Goal: Task Accomplishment & Management: Use online tool/utility

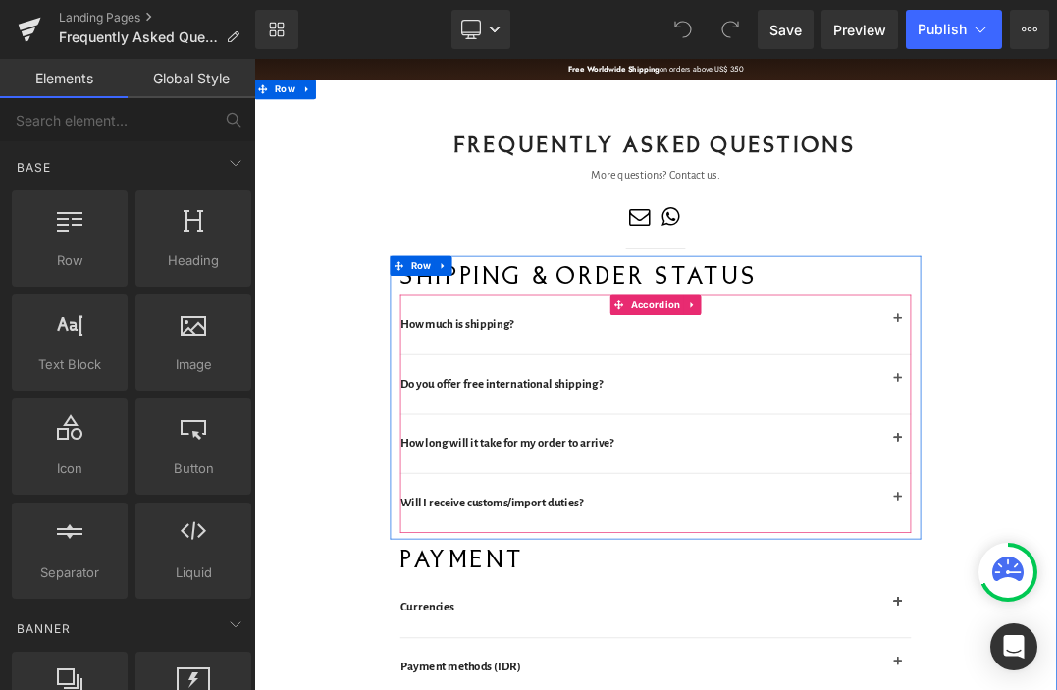
scroll to position [19, 0]
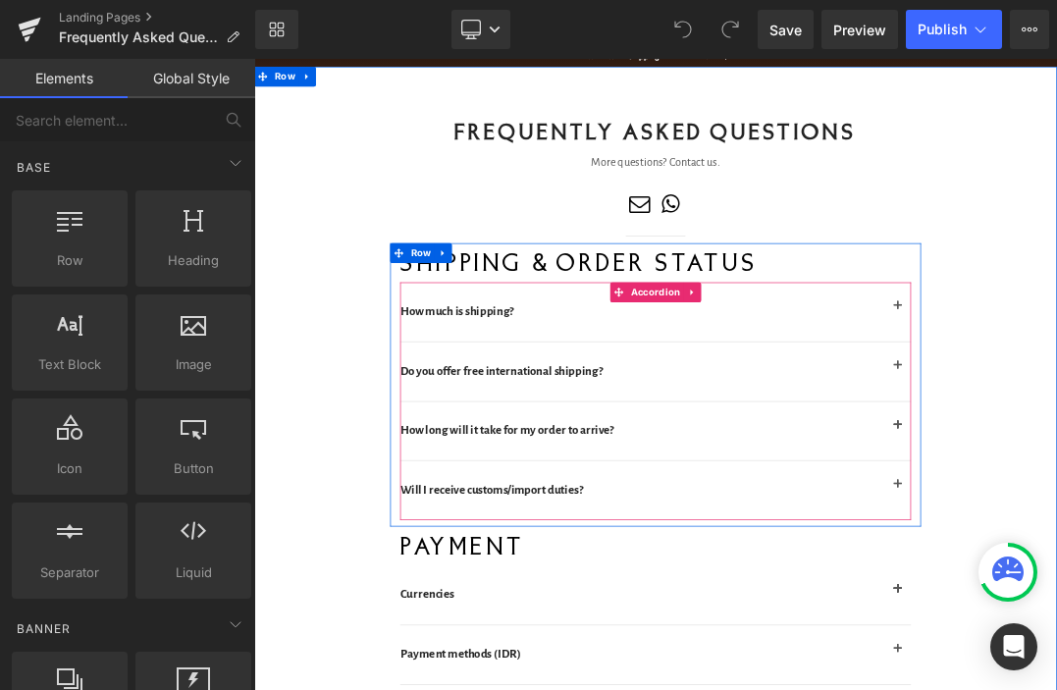
click at [624, 684] on div "Will I receive customs/import duties? Heading" at bounding box center [847, 696] width 755 height 87
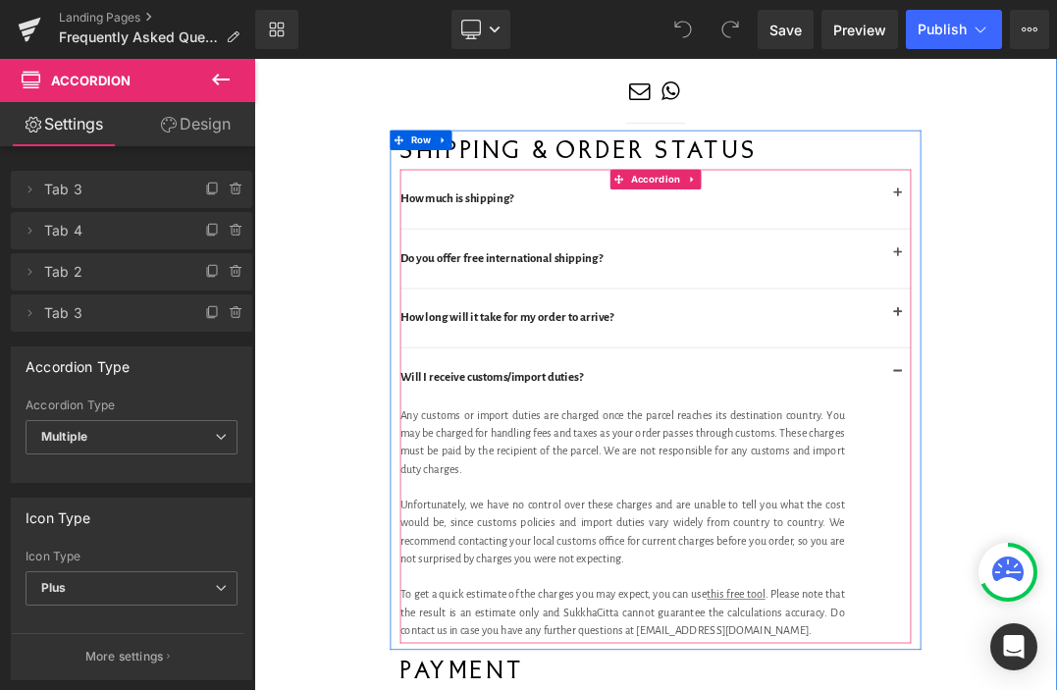
scroll to position [241, 0]
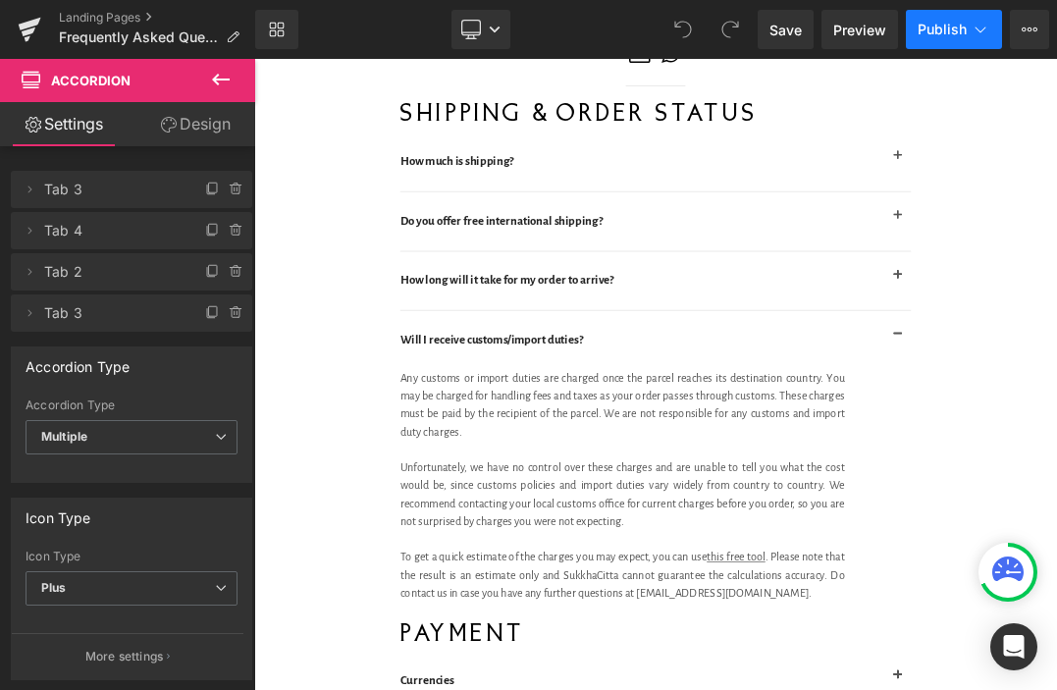
click at [981, 38] on icon at bounding box center [980, 30] width 20 height 20
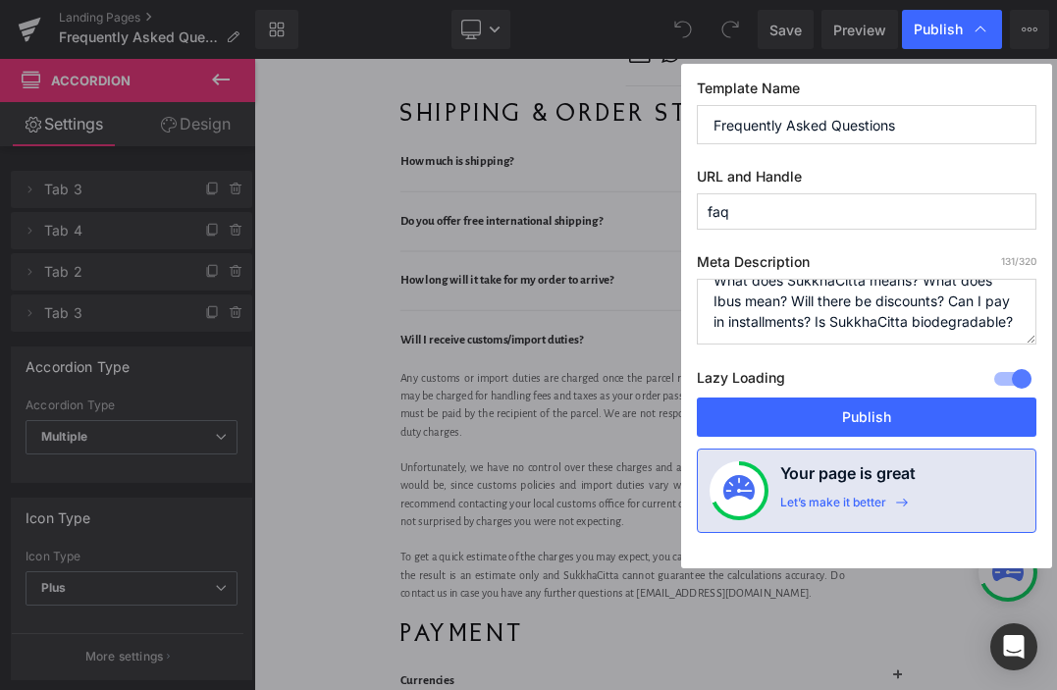
scroll to position [41, 0]
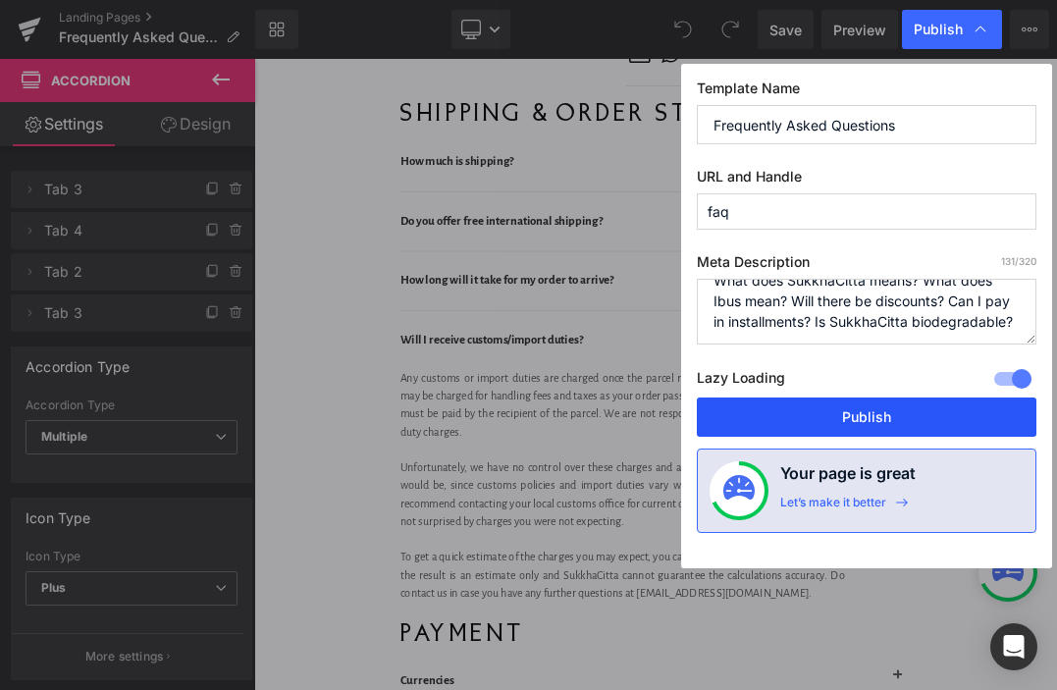
click at [840, 414] on button "Publish" at bounding box center [866, 416] width 339 height 39
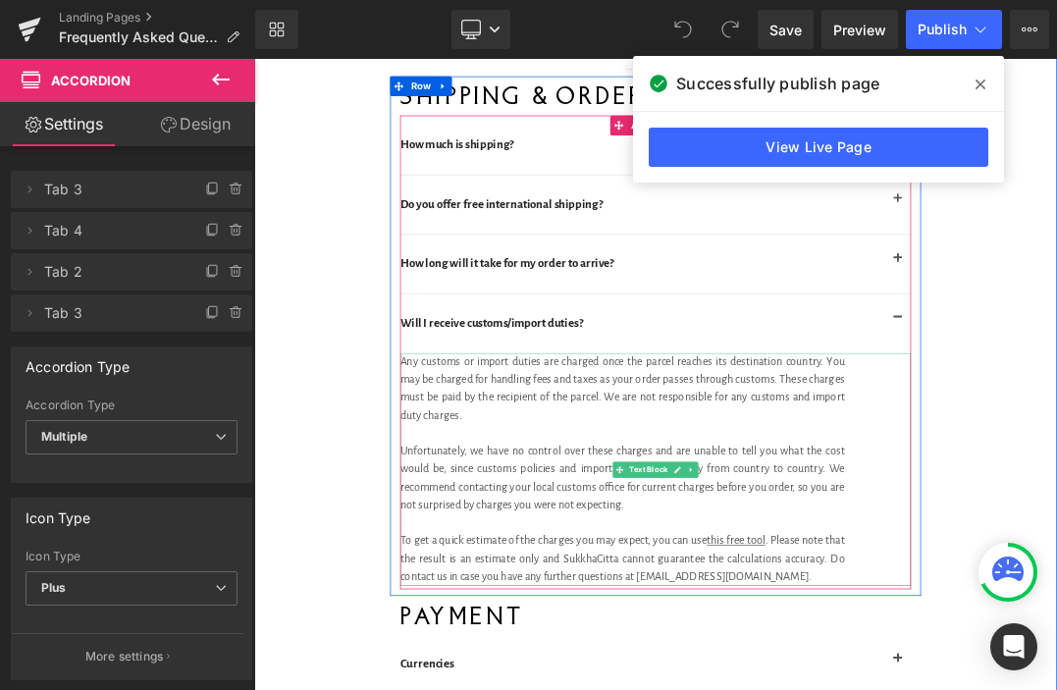
scroll to position [278, 0]
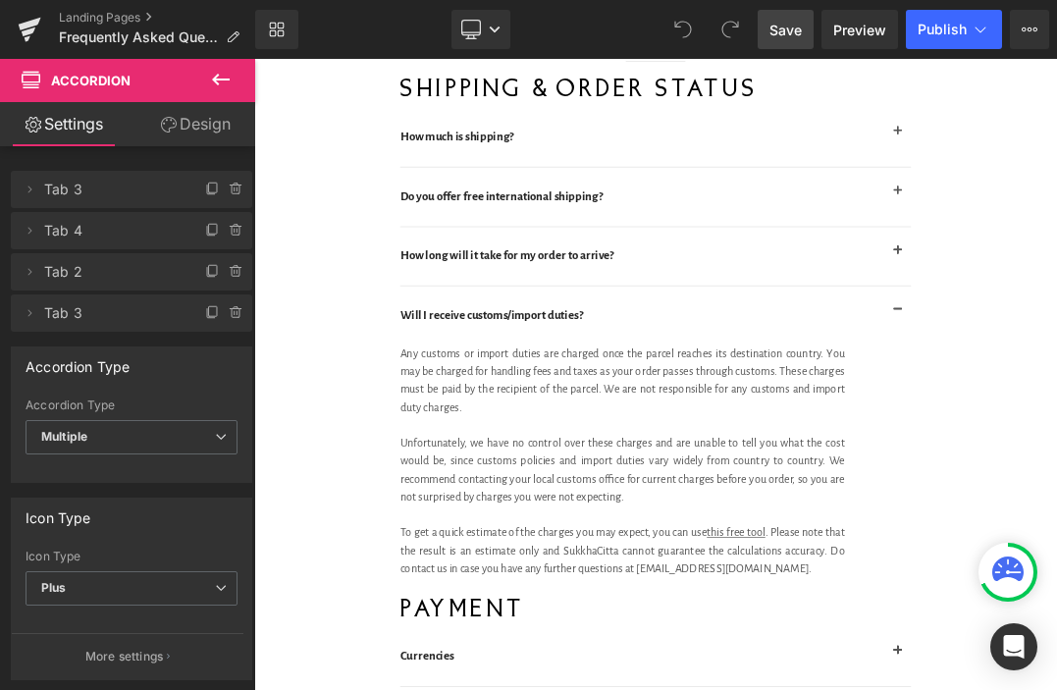
click at [795, 33] on span "Save" at bounding box center [785, 30] width 32 height 21
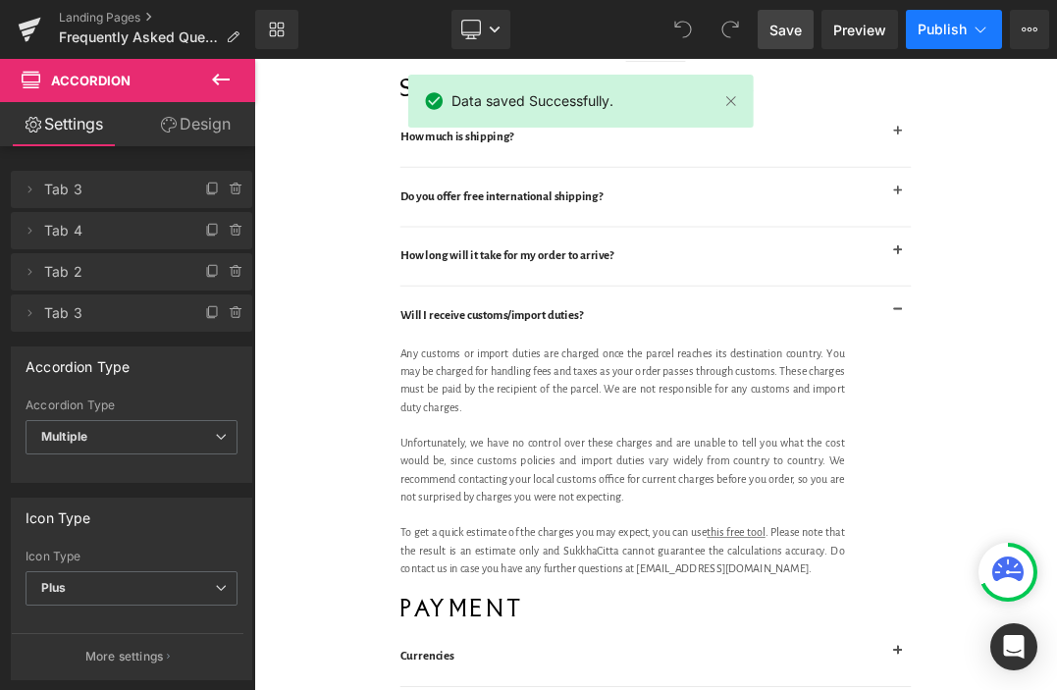
click at [974, 26] on icon at bounding box center [980, 30] width 20 height 20
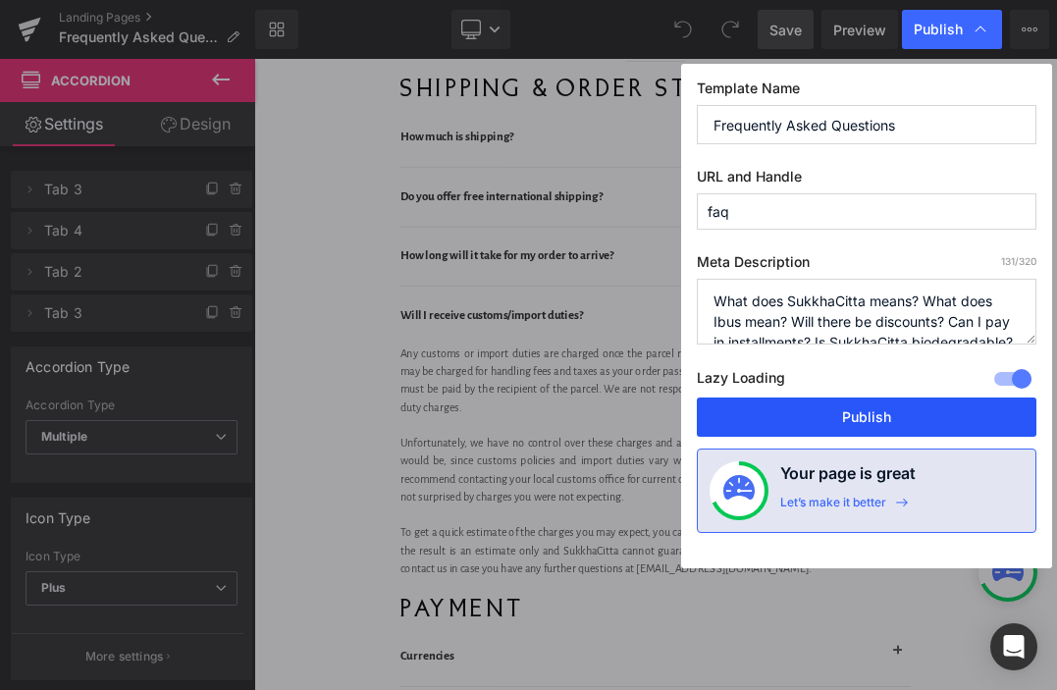
click at [841, 416] on button "Publish" at bounding box center [866, 416] width 339 height 39
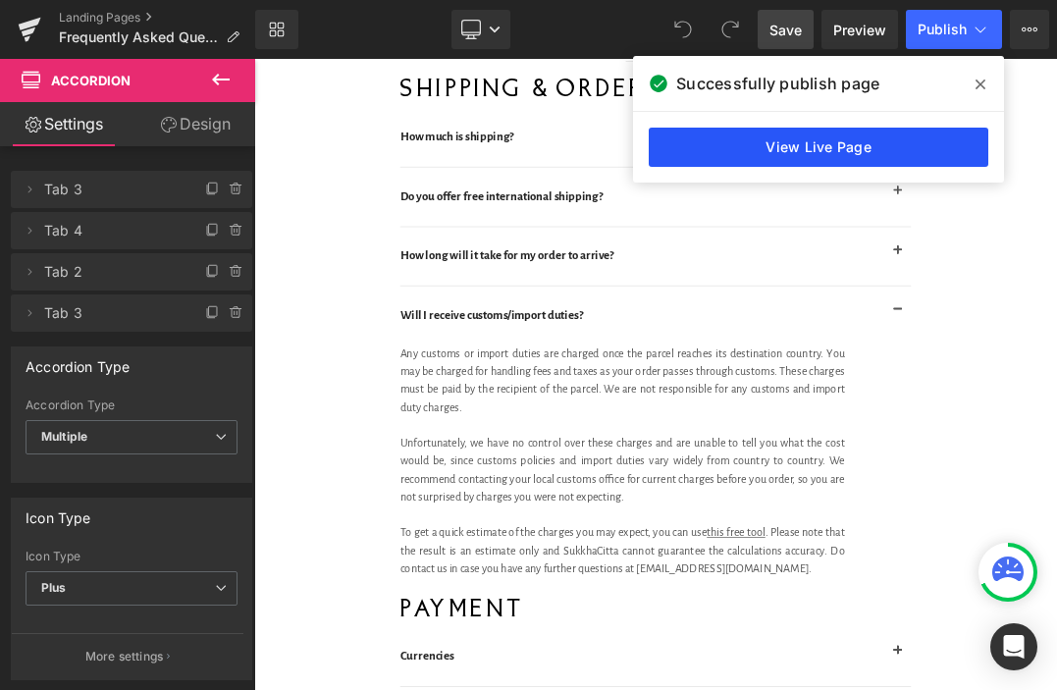
click at [877, 152] on link "View Live Page" at bounding box center [817, 147] width 339 height 39
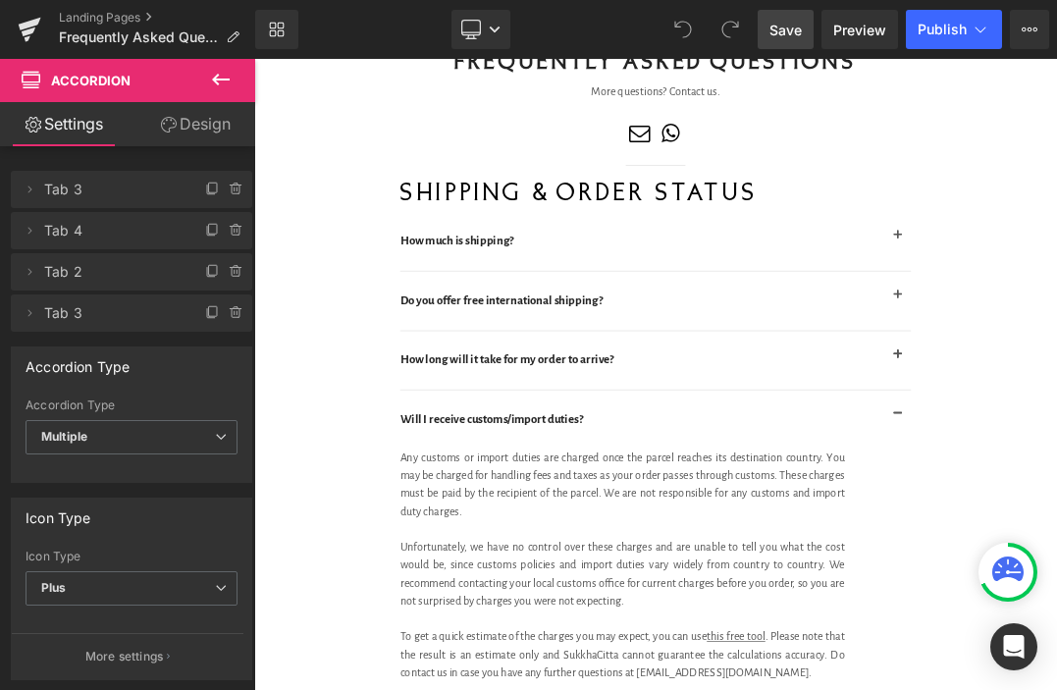
scroll to position [97, 0]
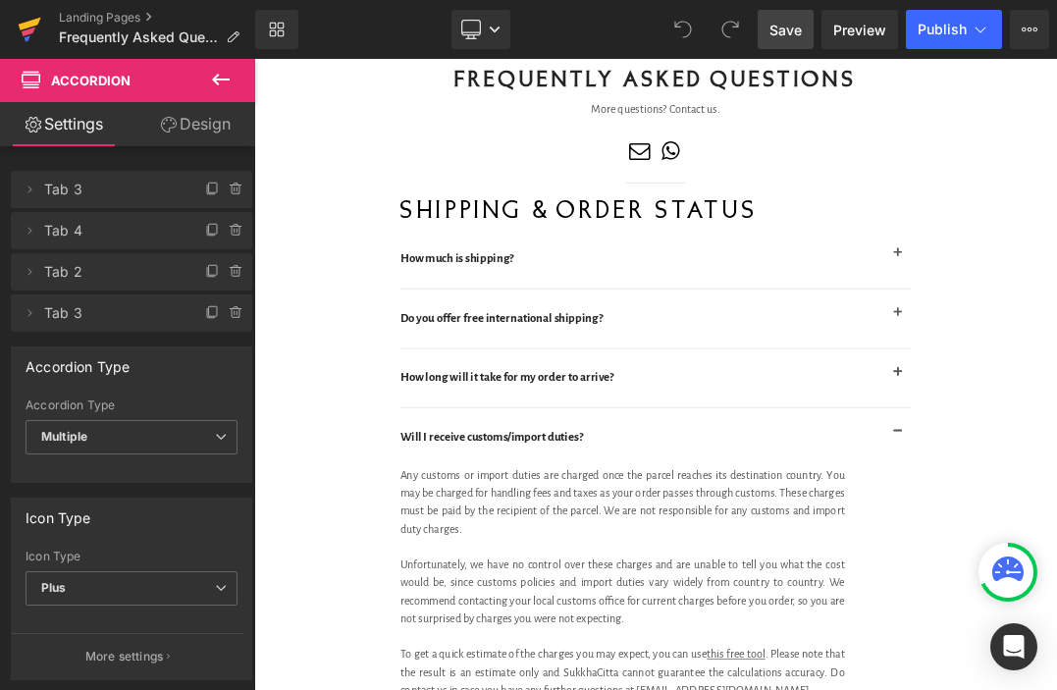
click at [33, 19] on icon at bounding box center [30, 29] width 24 height 49
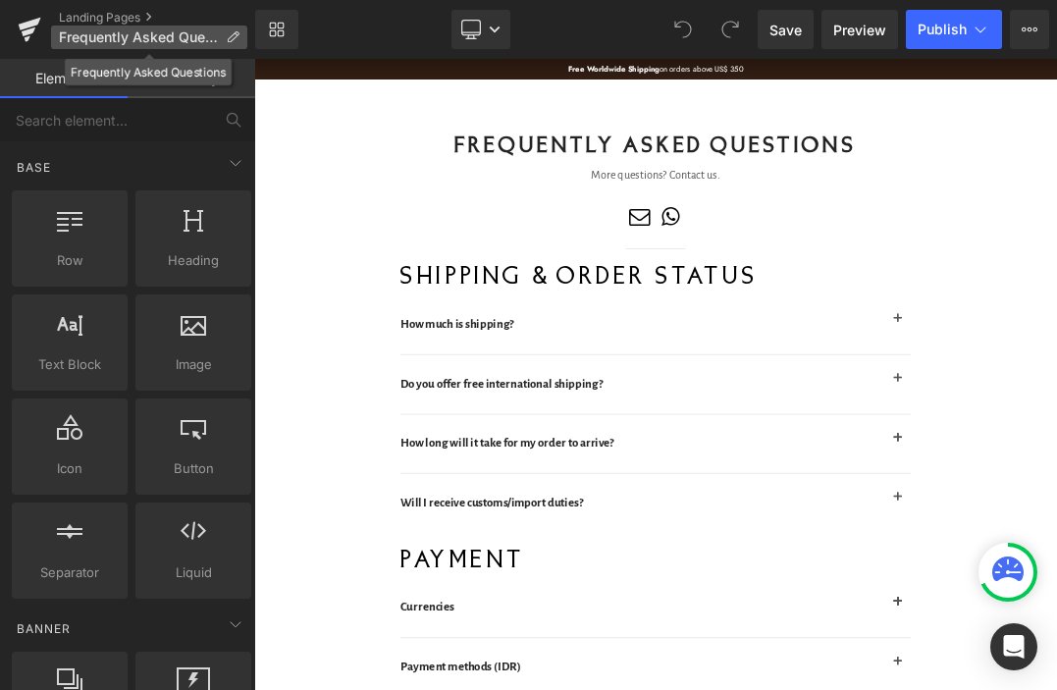
click at [235, 34] on icon at bounding box center [233, 37] width 14 height 14
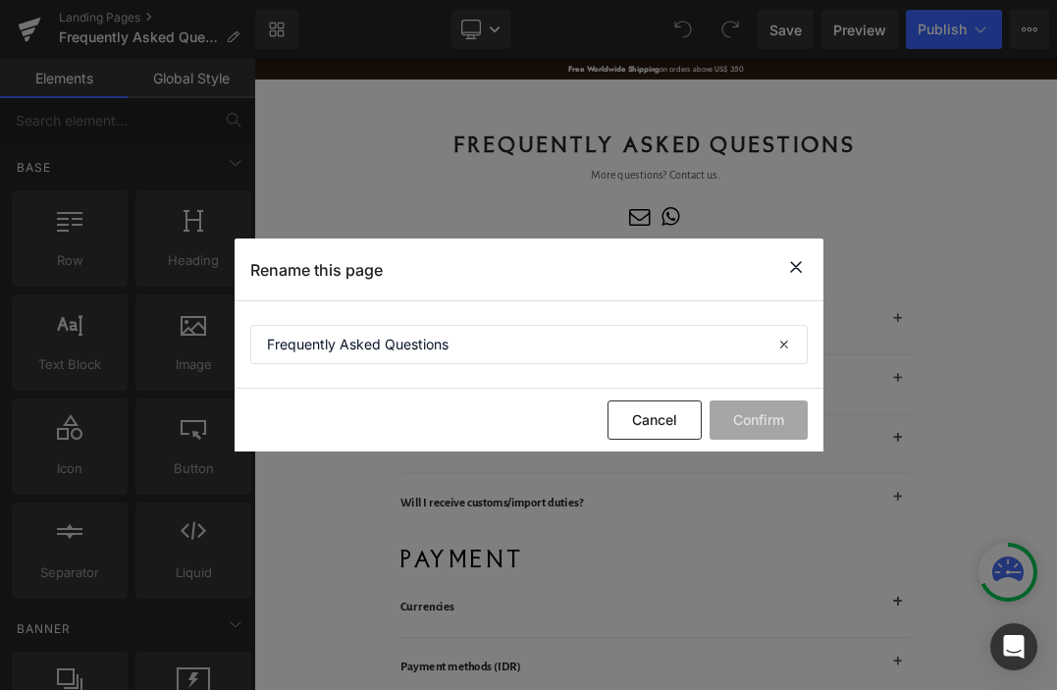
click at [795, 269] on icon at bounding box center [796, 267] width 24 height 25
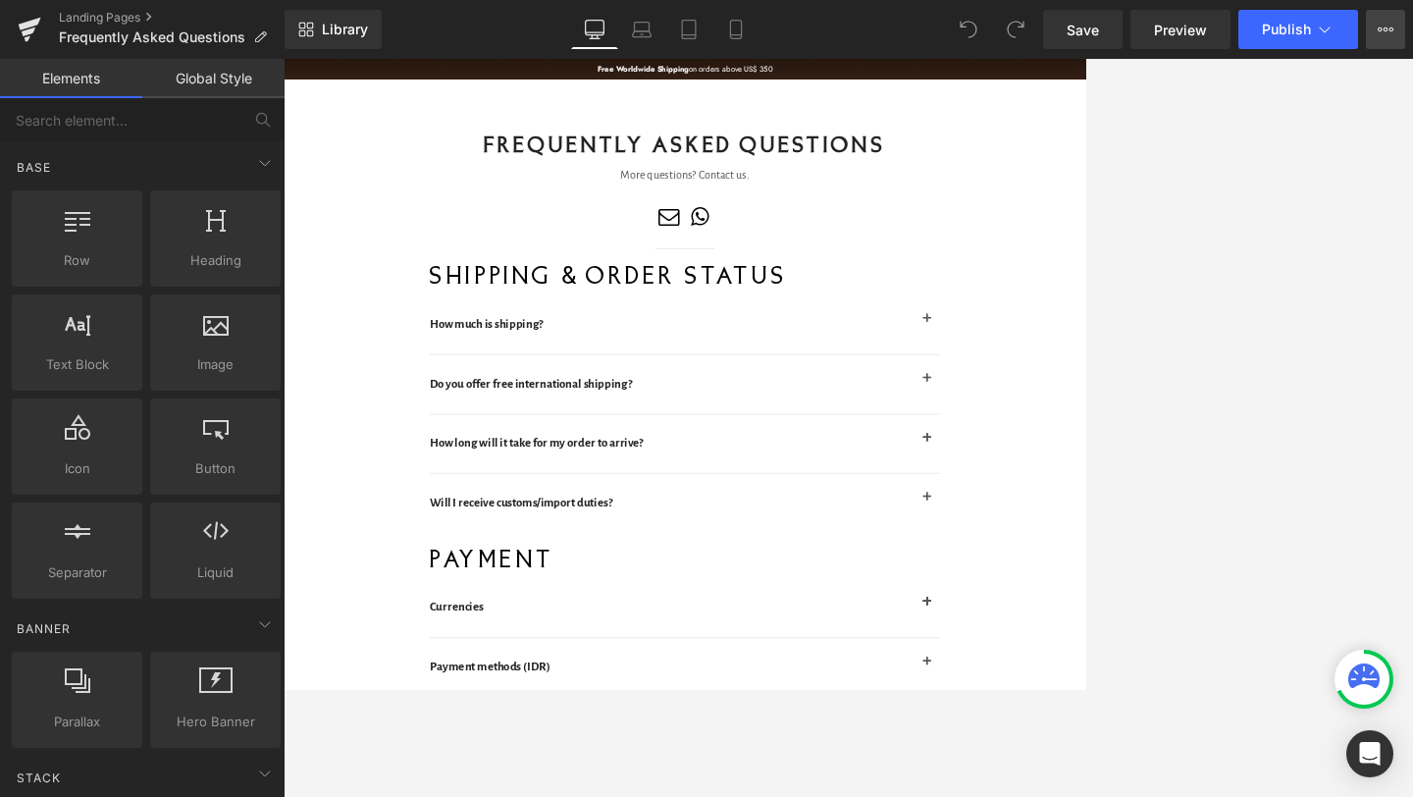
click at [1056, 18] on button "View Live Page View with current Template Save Template to Library Schedule Pub…" at bounding box center [1385, 29] width 39 height 39
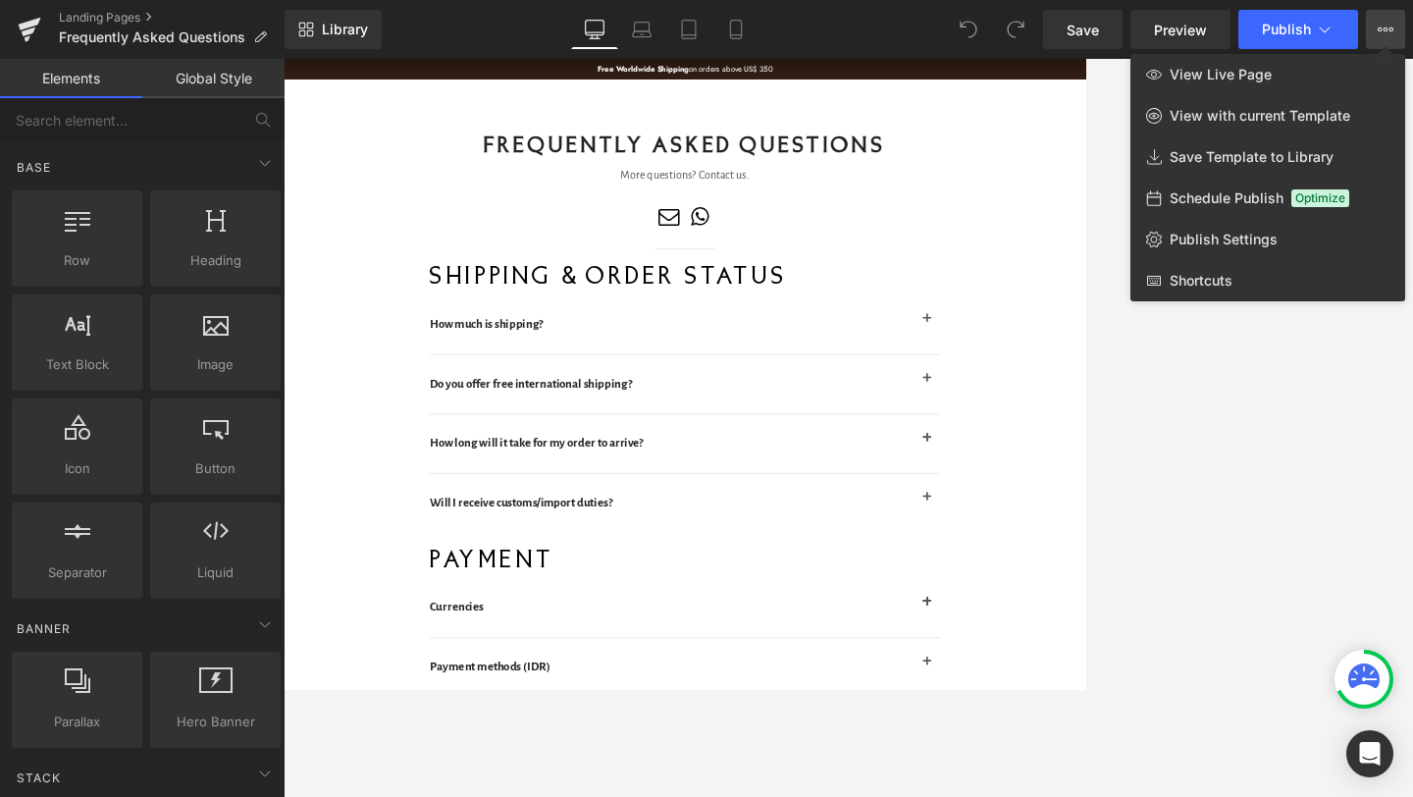
click at [1056, 18] on button "View Live Page View with current Template Save Template to Library Schedule Pub…" at bounding box center [1385, 29] width 39 height 39
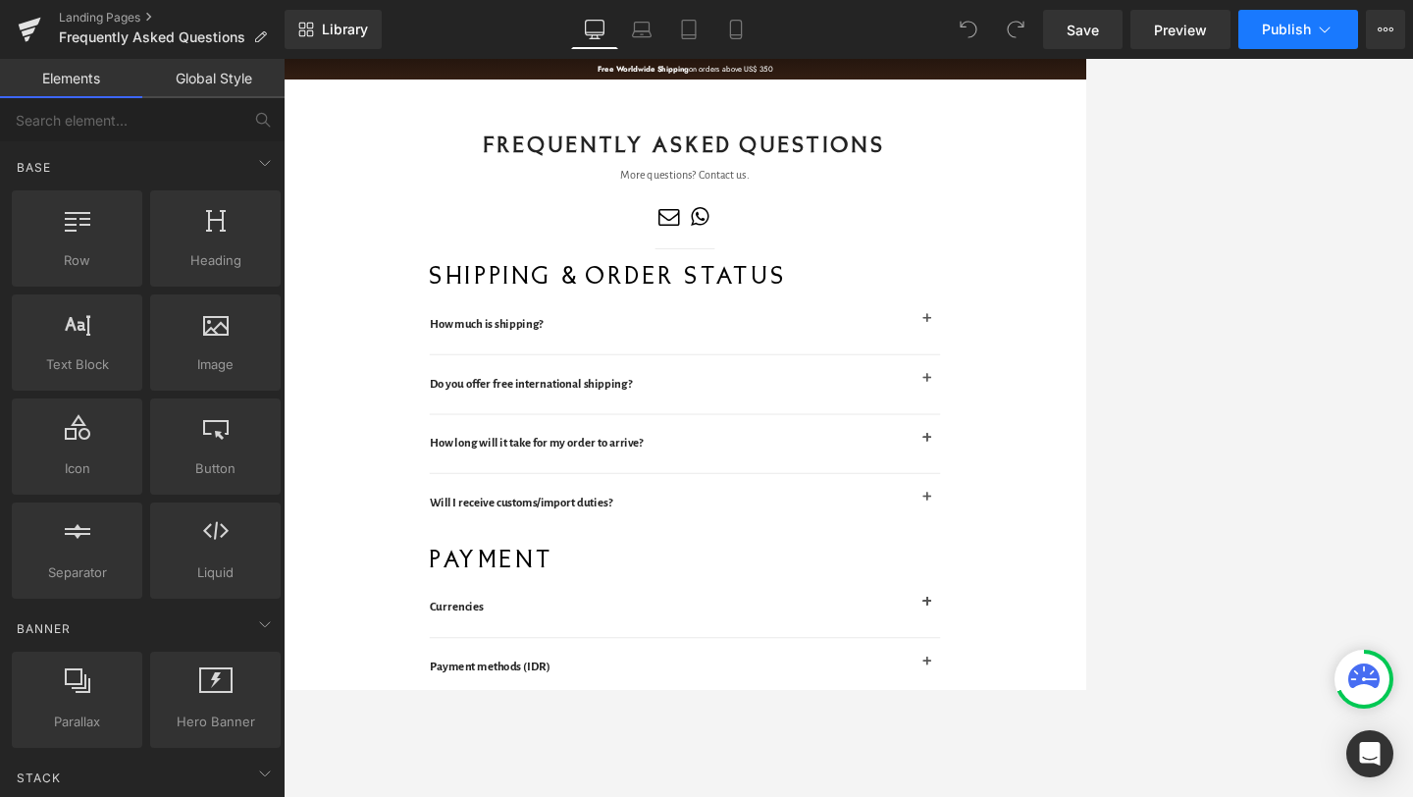
click at [1056, 26] on button "Publish" at bounding box center [1298, 29] width 120 height 39
click at [85, 17] on link "Landing Pages" at bounding box center [172, 18] width 226 height 16
